Goal: Browse casually: Explore the website without a specific task or goal

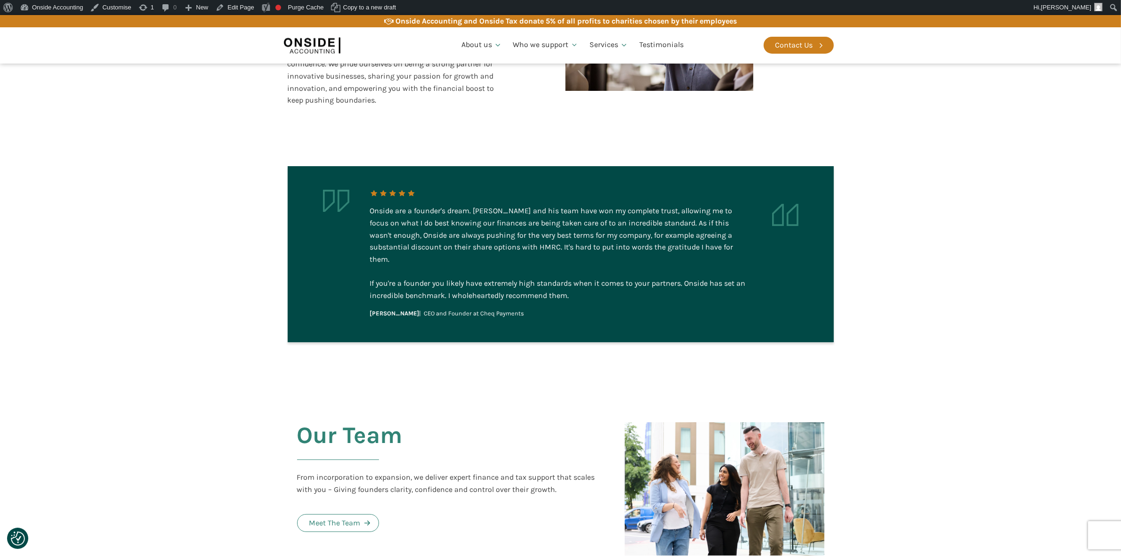
scroll to position [1824, 0]
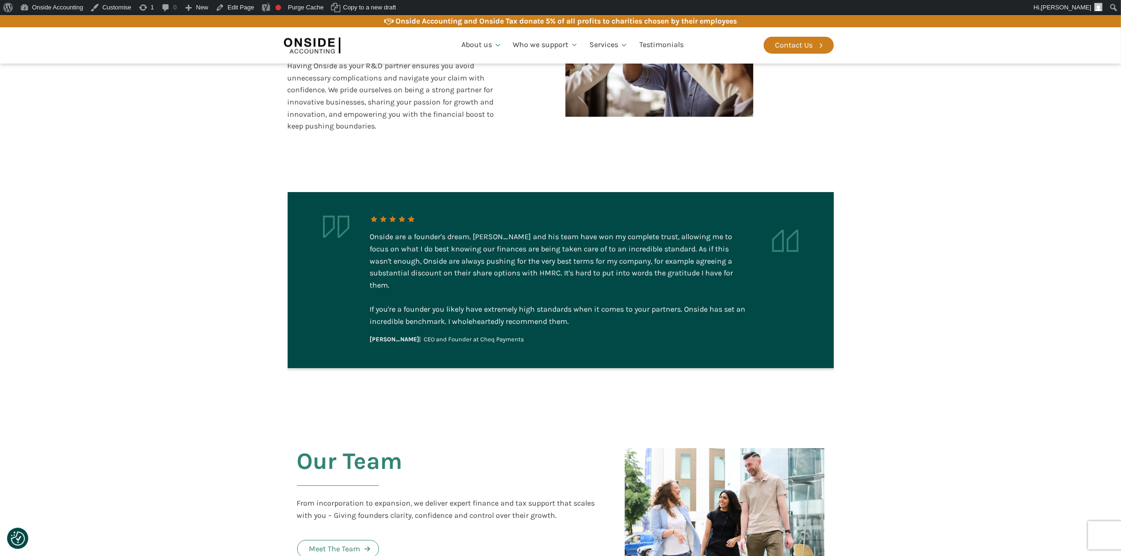
click at [501, 260] on div "Onside are a founder's dream. [PERSON_NAME] and his team have won my complete t…" at bounding box center [560, 279] width 381 height 97
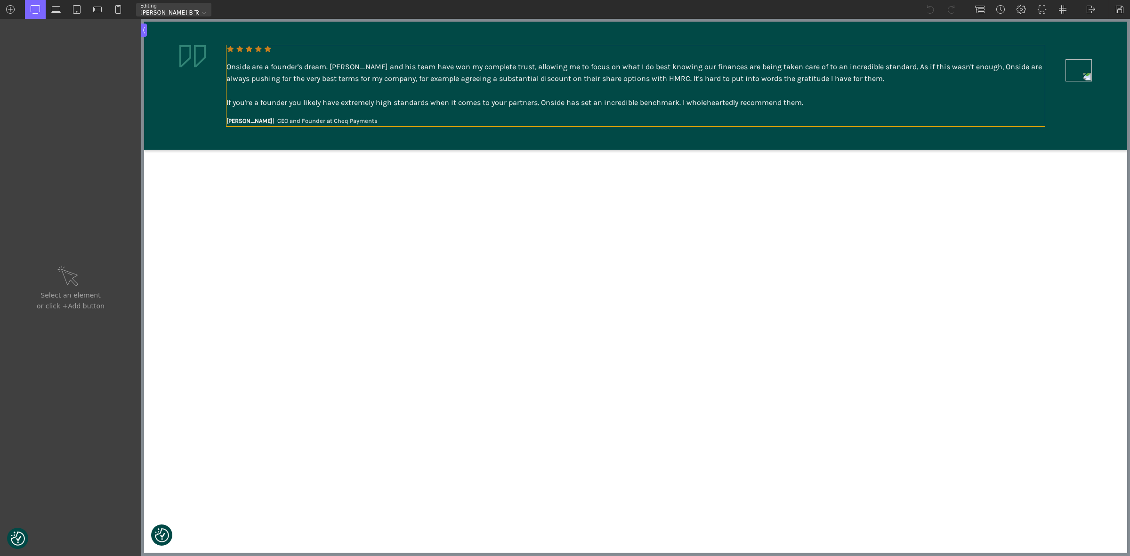
click at [377, 116] on div "Onside are a founder's dream. [PERSON_NAME] and his team have won my complete t…" at bounding box center [635, 85] width 818 height 81
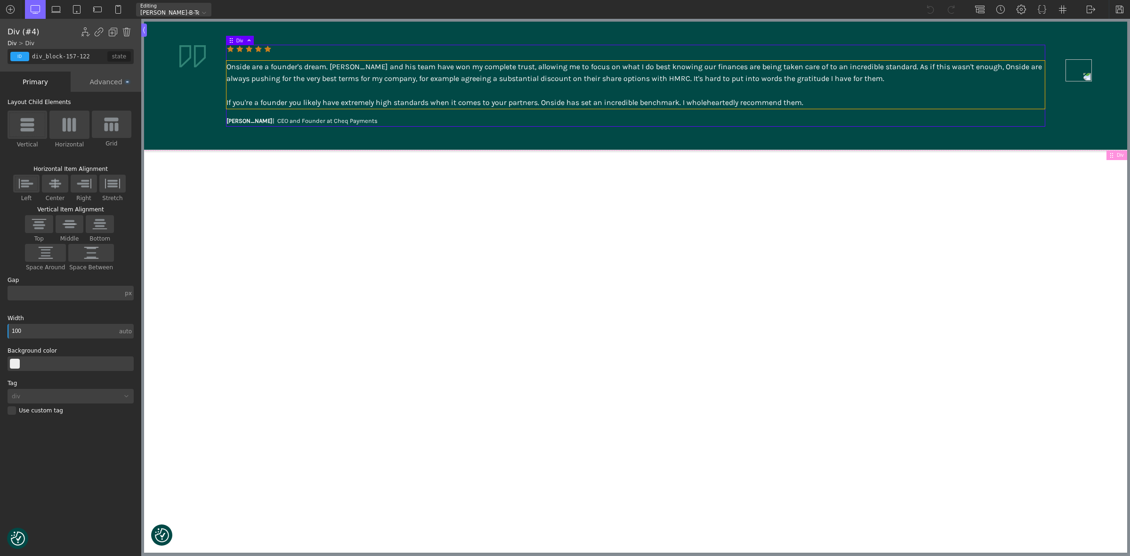
click at [345, 105] on div "Onside are a founder's dream. [PERSON_NAME] and his team have won my complete t…" at bounding box center [635, 85] width 818 height 48
type input "text_block-159-122"
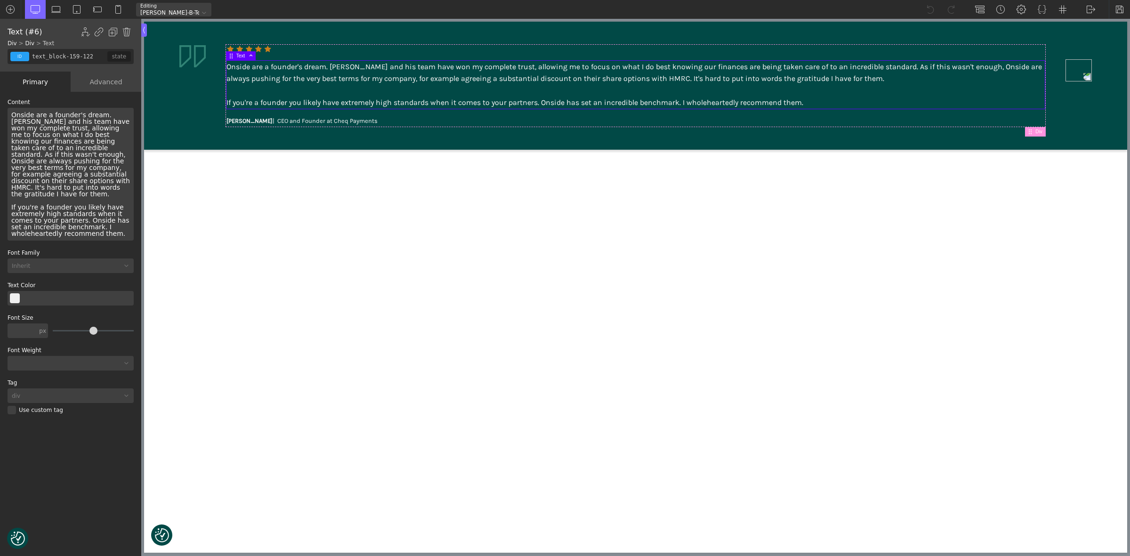
click at [56, 148] on div "Onside are a founder's dream. [PERSON_NAME] and his team have won my complete t…" at bounding box center [71, 174] width 126 height 133
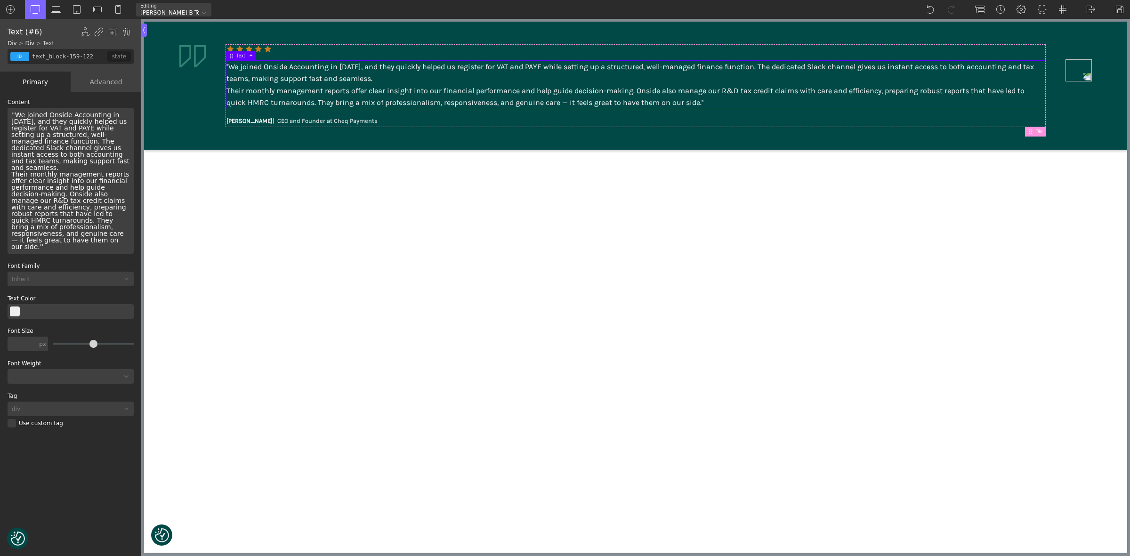
click at [10, 115] on div "''We joined Onside Accounting in [DATE], and they quickly helped us register fo…" at bounding box center [71, 181] width 126 height 146
click at [50, 123] on div "'We joined Onside Accounting in [DATE], and they quickly helped us register for…" at bounding box center [71, 181] width 126 height 146
click at [62, 140] on div "'We joined Onside Accounting in [DATE] and they quickly helped us register for …" at bounding box center [71, 181] width 126 height 146
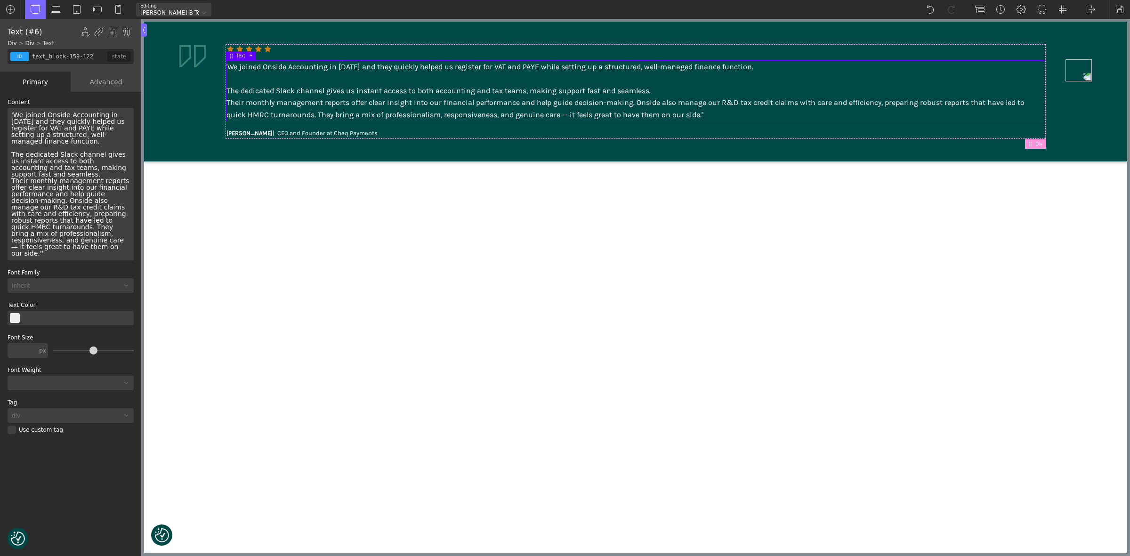
click at [61, 170] on div "'We joined Onside Accounting in [DATE] and they quickly helped us register for …" at bounding box center [71, 184] width 126 height 153
click at [46, 175] on div "'We joined Onside Accounting in [DATE] and they quickly helped us register for …" at bounding box center [71, 184] width 126 height 153
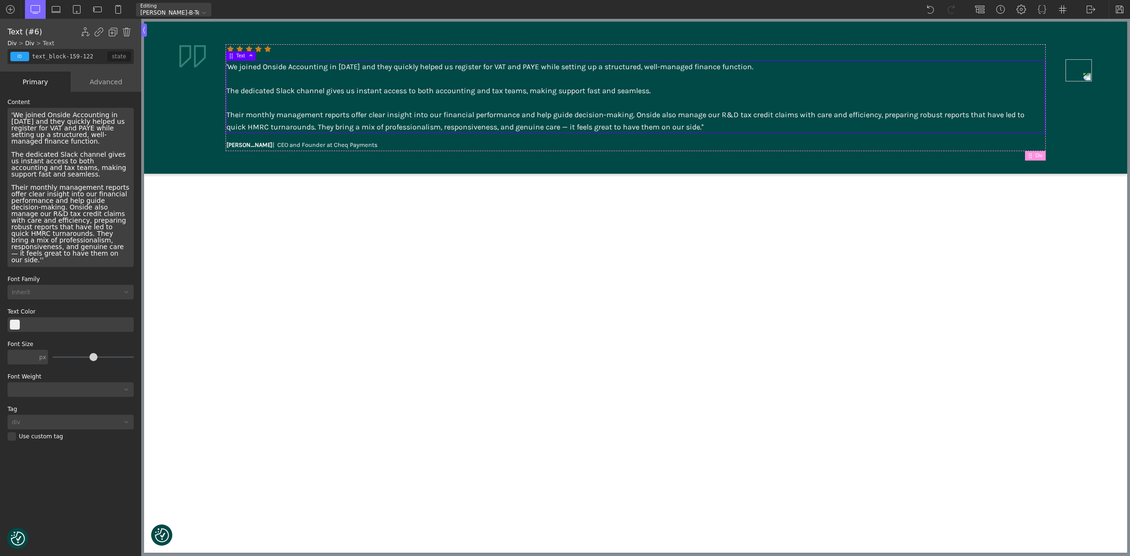
click at [52, 176] on div "'We joined Onside Accounting in [DATE] and they quickly helped us register for …" at bounding box center [71, 187] width 126 height 159
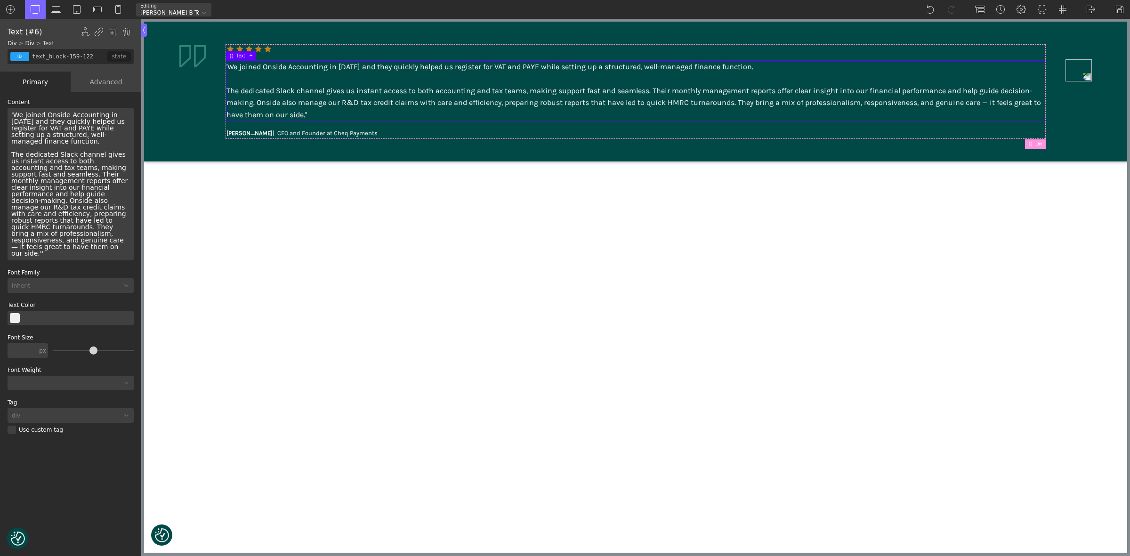
click at [64, 196] on div "'We joined Onside Accounting in [DATE] and they quickly helped us register for …" at bounding box center [71, 184] width 126 height 153
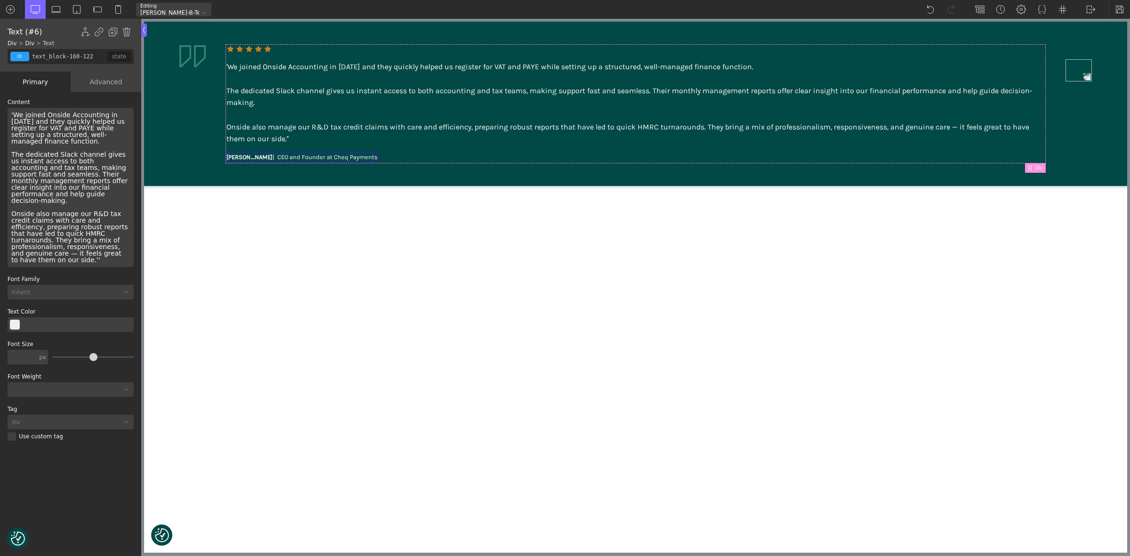
click at [233, 154] on b "[PERSON_NAME]" at bounding box center [249, 156] width 46 height 7
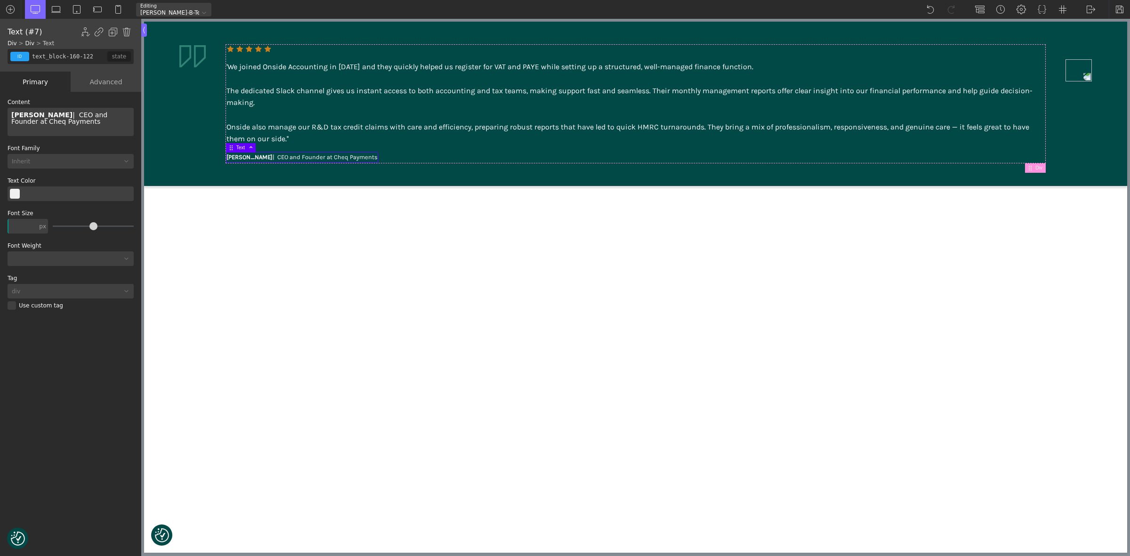
click at [233, 154] on b "[PERSON_NAME]" at bounding box center [249, 156] width 46 height 7
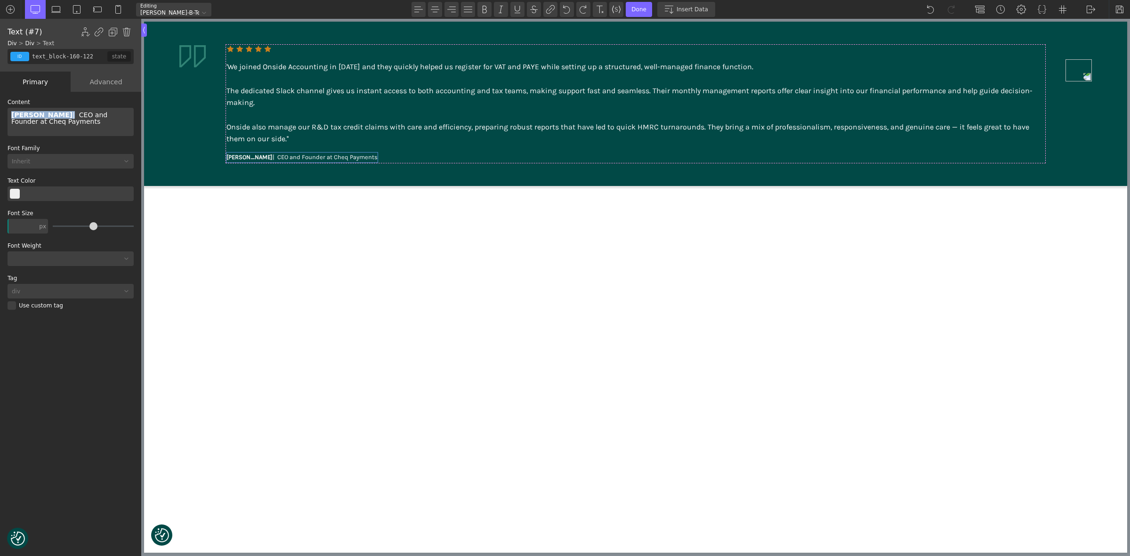
drag, startPoint x: 53, startPoint y: 118, endPoint x: 0, endPoint y: 112, distance: 53.5
click at [0, 112] on div "WP Grid Builder Stack Columns Vertically Page container (1200px) and below Less…" at bounding box center [70, 325] width 141 height 466
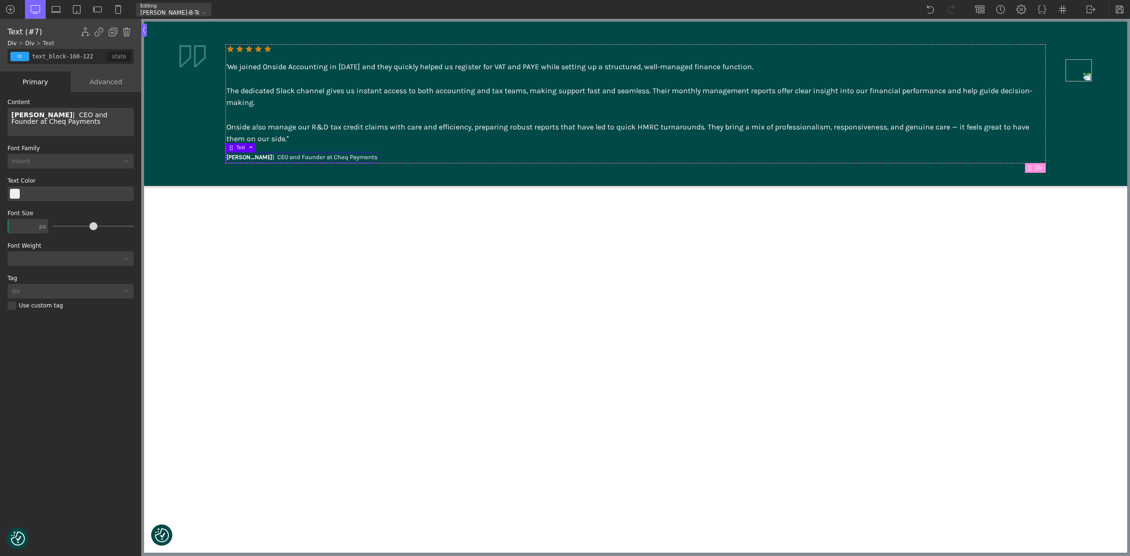
click at [10, 114] on div "[PERSON_NAME] | CEO and Founder at Cheq Payments" at bounding box center [71, 122] width 126 height 28
click at [61, 116] on div "[PERSON_NAME] | CEO and Founder at Cheq Payments" at bounding box center [71, 122] width 126 height 28
drag, startPoint x: 86, startPoint y: 112, endPoint x: 61, endPoint y: 112, distance: 25.0
click at [61, 112] on div "[PERSON_NAME] | CEO and Founder at Cheq Payments" at bounding box center [71, 122] width 126 height 28
click at [292, 159] on div "[PERSON_NAME] | CEO at Cheq Payments" at bounding box center [283, 158] width 114 height 10
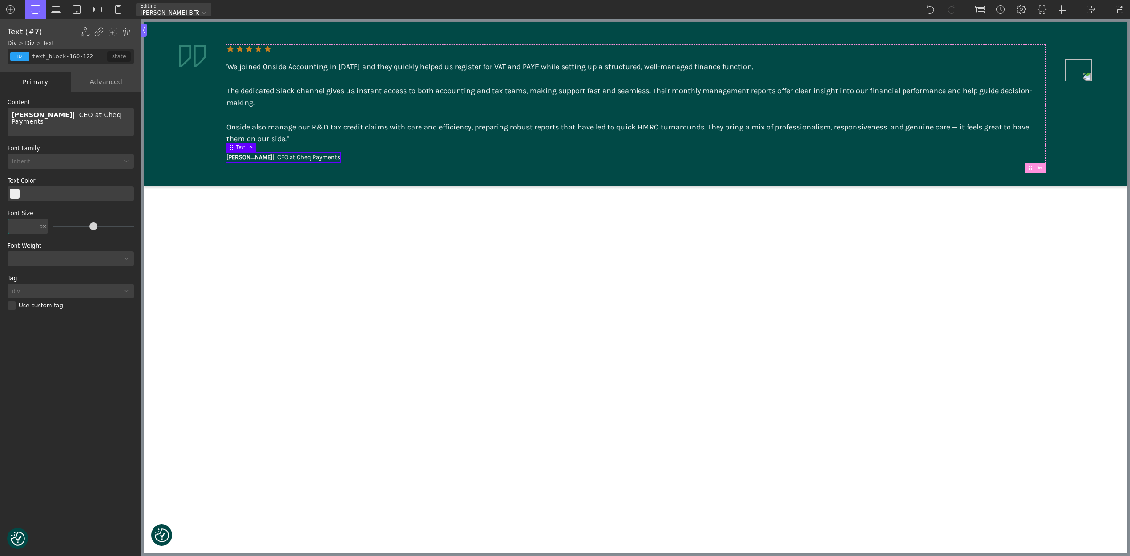
click at [119, 117] on div "[PERSON_NAME] | CEO at Cheq Payments" at bounding box center [71, 122] width 126 height 28
click at [302, 186] on html "We value your privacy We use cookies to enhance your browsing experience, serve…" at bounding box center [635, 104] width 983 height 164
click at [180, 170] on aside "'We joined Onside Accounting in [DATE] and they quickly helped us register for …" at bounding box center [635, 104] width 983 height 164
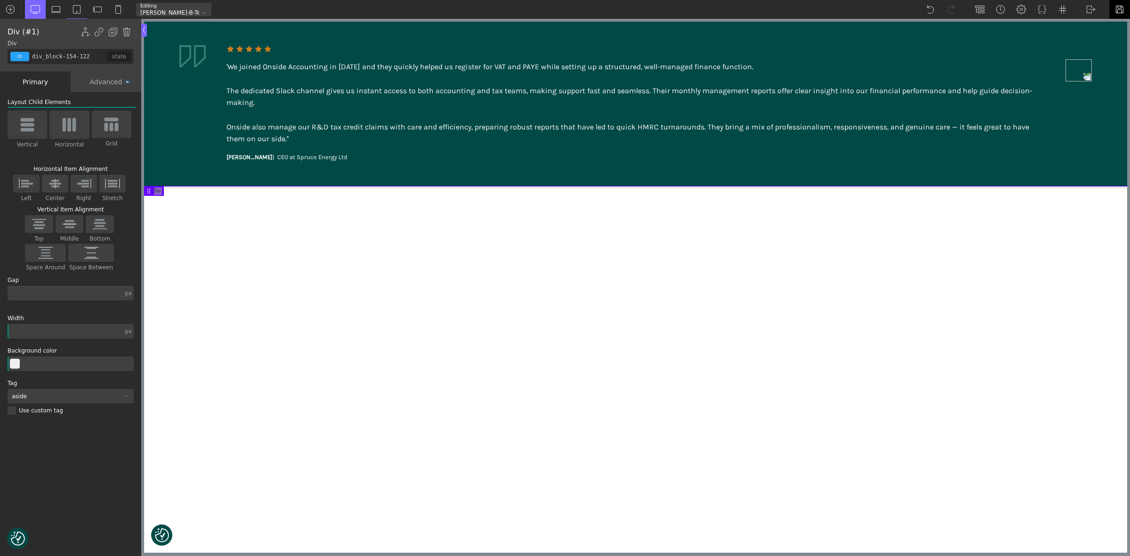
click at [1119, 7] on img at bounding box center [1119, 9] width 9 height 9
click at [250, 66] on div "'We joined Onside Accounting in [DATE] and they quickly helped us register for …" at bounding box center [635, 103] width 818 height 84
type input "text_block-159-122"
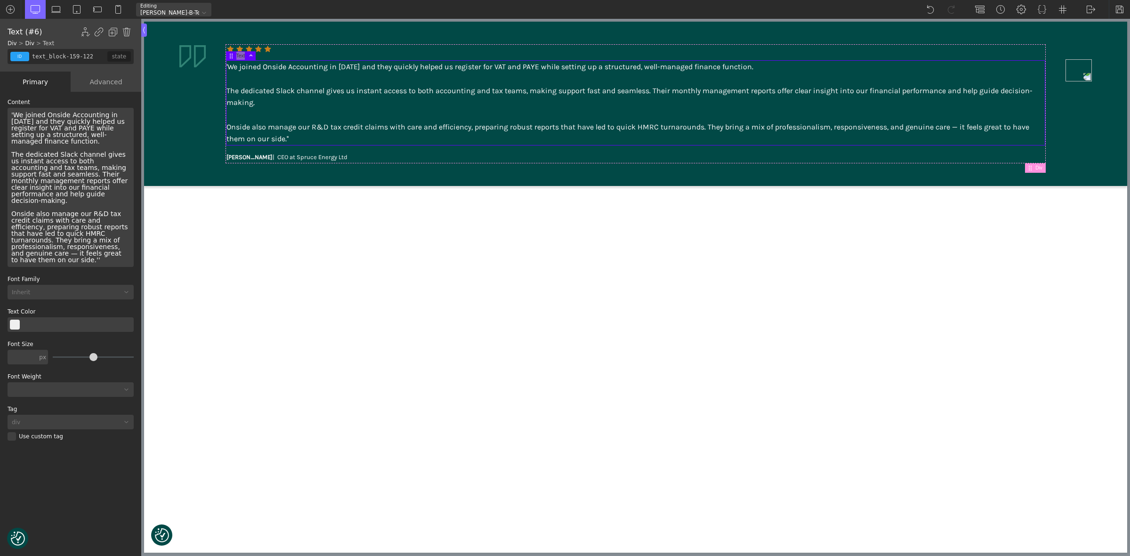
click at [12, 112] on div "'We joined Onside Accounting in [DATE] and they quickly helped us register for …" at bounding box center [71, 187] width 126 height 159
click at [32, 124] on div "We joined Onside Accounting in [DATE] and they quickly helped us register for V…" at bounding box center [71, 187] width 126 height 159
click at [1119, 8] on img at bounding box center [1119, 9] width 9 height 9
click at [1116, 7] on img at bounding box center [1119, 9] width 9 height 9
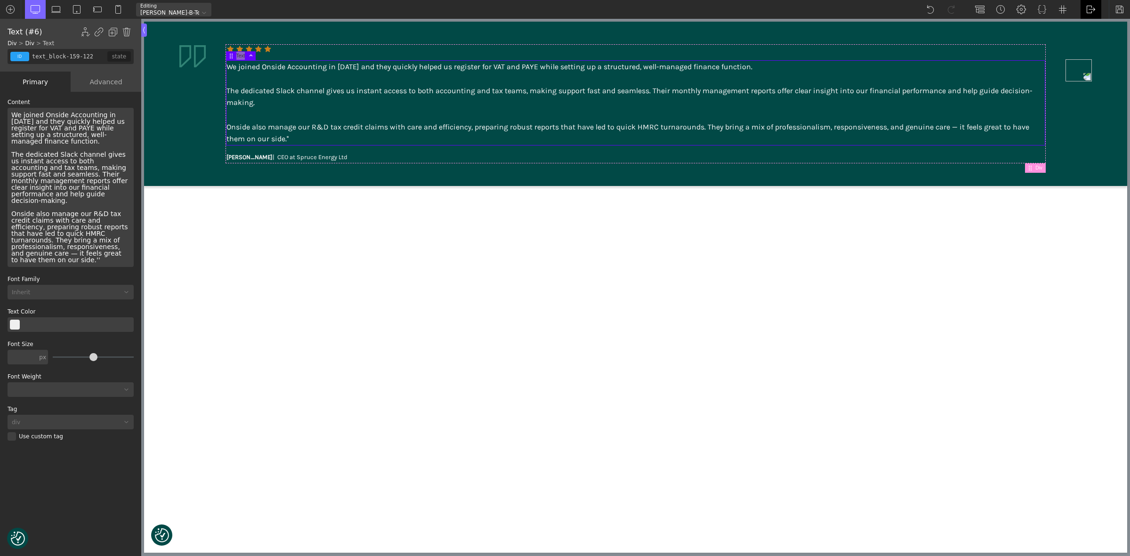
click at [1082, 5] on div "WP Admin [GEOGRAPHIC_DATA] [GEOGRAPHIC_DATA]" at bounding box center [1090, 9] width 21 height 19
click at [1088, 24] on link "WP Admin" at bounding box center [1100, 24] width 40 height 15
